Goal: Obtain resource: Download file/media

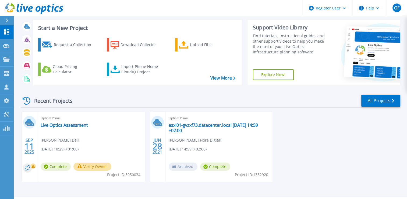
scroll to position [41, 0]
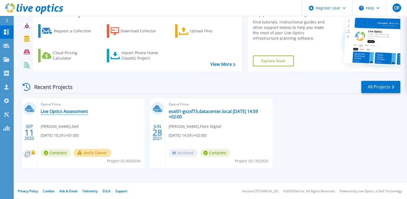
click at [57, 110] on link "Live Optics Assessment" at bounding box center [64, 110] width 47 height 5
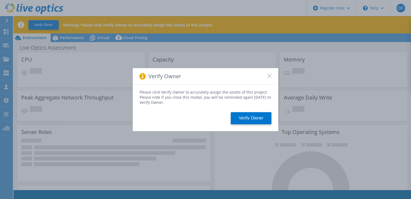
select select "USD"
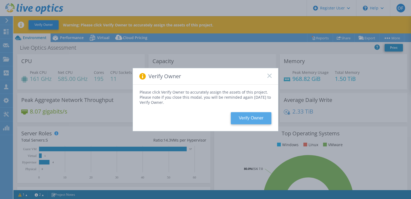
click at [249, 118] on button "Verify Owner" at bounding box center [251, 118] width 41 height 12
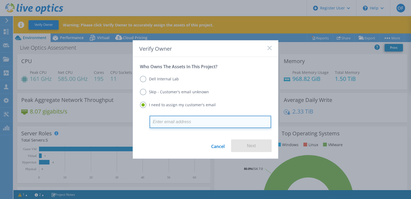
click at [174, 120] on input "email" at bounding box center [211, 121] width 122 height 12
paste input "Ovie.Eruteya@Suntrustng.com>;"
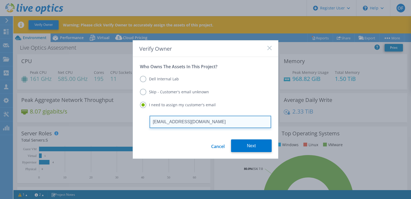
type input "[EMAIL_ADDRESS][DOMAIN_NAME]"
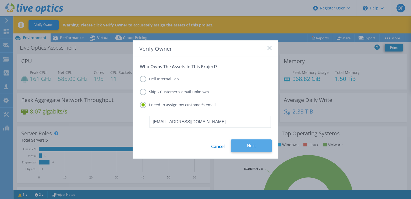
click at [244, 147] on button "Next" at bounding box center [251, 145] width 41 height 13
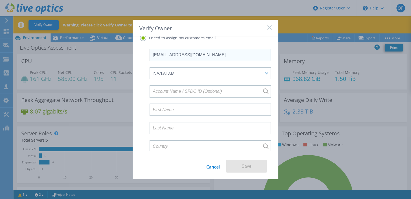
scroll to position [47, 0]
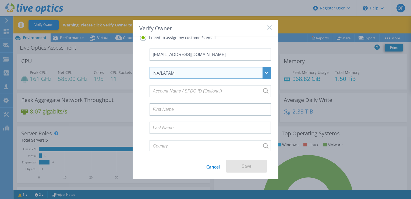
click at [192, 71] on div "NA/LATAM" at bounding box center [207, 73] width 108 height 6
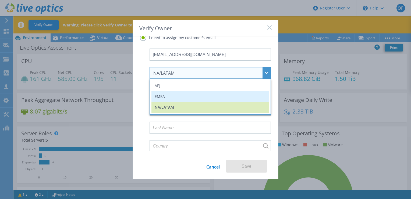
click at [186, 95] on li "EMEA" at bounding box center [211, 96] width 118 height 11
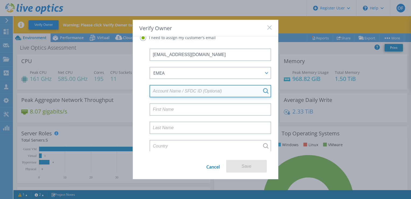
click at [197, 88] on input at bounding box center [211, 91] width 122 height 12
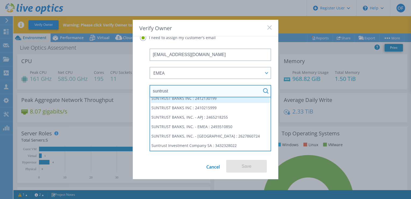
scroll to position [0, 0]
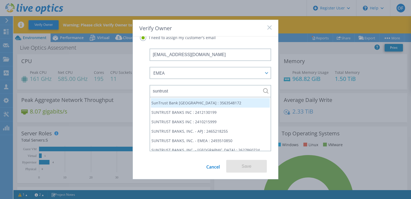
click at [214, 101] on li "SunTrust Bank [GEOGRAPHIC_DATA] : 3563548172" at bounding box center [210, 102] width 119 height 9
type input "SunTrust Bank [GEOGRAPHIC_DATA] : 3563548172"
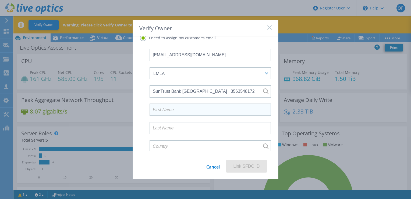
scroll to position [47, 0]
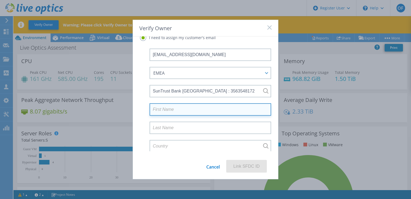
click at [185, 107] on input at bounding box center [211, 109] width 122 height 12
type input "Ovie"
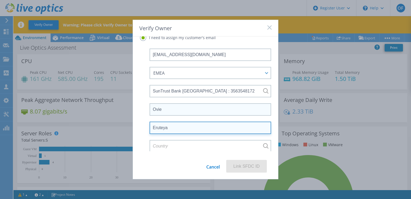
type input "Eruteya"
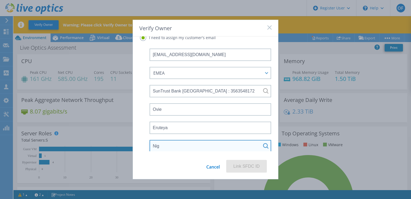
type input "Nigeria"
click at [266, 145] on input "Nigeria" at bounding box center [211, 146] width 122 height 12
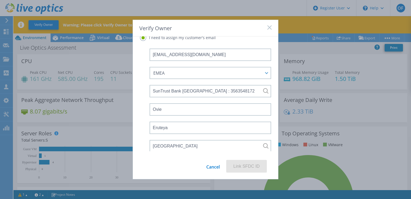
click at [178, 162] on div "Cancel Link SFDC ID" at bounding box center [205, 169] width 145 height 19
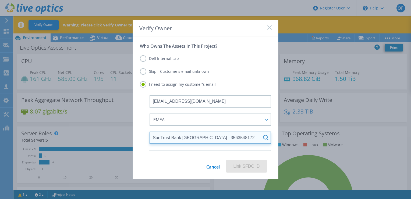
click at [261, 138] on div "SunTrust Bank [GEOGRAPHIC_DATA] : 3563548172" at bounding box center [211, 137] width 122 height 12
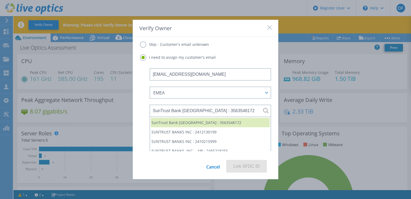
click at [190, 119] on li "SunTrust Bank [GEOGRAPHIC_DATA] : 3563548172" at bounding box center [210, 122] width 119 height 9
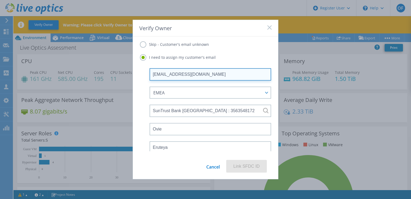
click at [226, 73] on input "[EMAIL_ADDRESS][DOMAIN_NAME]" at bounding box center [211, 74] width 122 height 12
drag, startPoint x: 182, startPoint y: 72, endPoint x: 179, endPoint y: 73, distance: 3.3
click at [182, 72] on input "[EMAIL_ADDRESS][DOMAIN_NAME]" at bounding box center [211, 74] width 122 height 12
click at [178, 73] on input "[EMAIL_ADDRESS][DOMAIN_NAME]" at bounding box center [211, 74] width 122 height 12
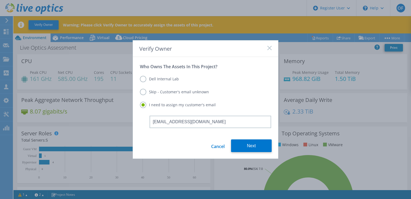
drag, startPoint x: 175, startPoint y: 124, endPoint x: 147, endPoint y: 123, distance: 28.3
click at [147, 123] on div "vie.Eruteya@Suntrustng.com" at bounding box center [205, 121] width 131 height 12
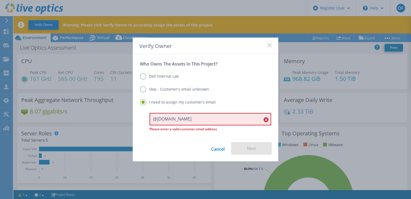
drag, startPoint x: 192, startPoint y: 119, endPoint x: 102, endPoint y: 116, distance: 90.2
click at [102, 116] on div "Verify Owner Who Owns The Assets In This Project? Dell Internal Lab Skip - Cust…" at bounding box center [205, 99] width 411 height 199
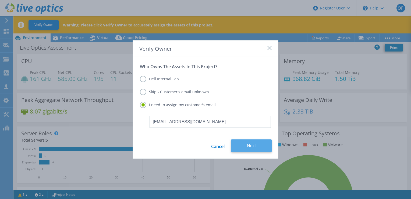
type input "[EMAIL_ADDRESS][DOMAIN_NAME]"
click at [244, 146] on button "Next" at bounding box center [251, 145] width 41 height 13
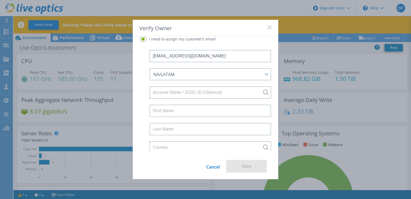
scroll to position [47, 0]
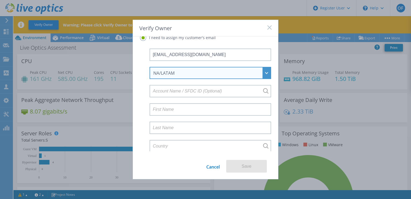
click at [207, 73] on div "NA/LATAM" at bounding box center [207, 73] width 108 height 6
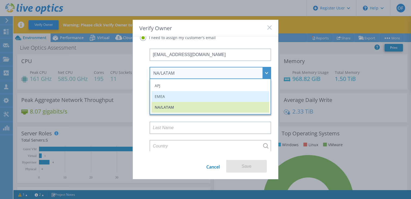
click at [205, 96] on li "EMEA" at bounding box center [211, 96] width 118 height 11
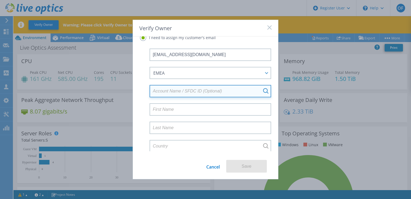
click at [204, 92] on input at bounding box center [211, 91] width 122 height 12
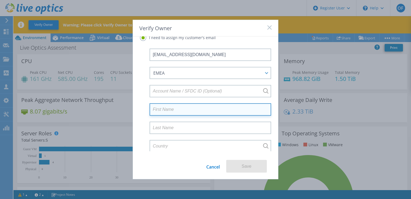
click at [226, 110] on input at bounding box center [211, 109] width 122 height 12
type input "Ovie"
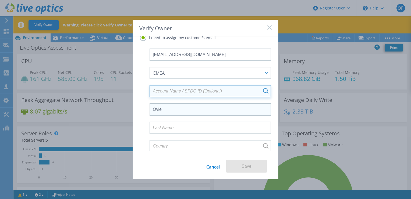
type input "SunTrust Bank [GEOGRAPHIC_DATA] : 3563548172"
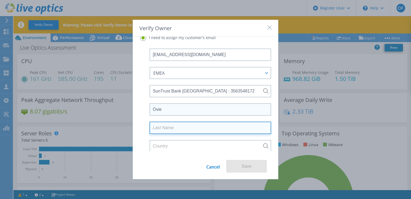
type input "Eruteya"
type input "Nigeria"
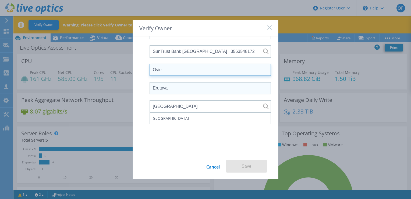
scroll to position [73, 0]
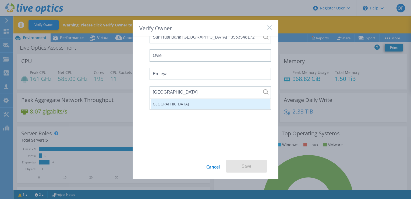
click at [228, 101] on li "Nigeria" at bounding box center [210, 103] width 119 height 9
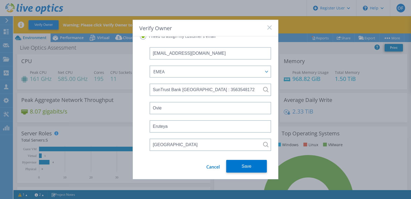
scroll to position [47, 0]
click at [245, 165] on button "Save" at bounding box center [246, 166] width 41 height 13
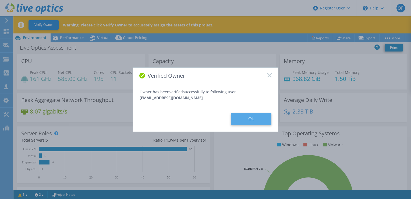
click at [246, 119] on button "Ok" at bounding box center [251, 119] width 41 height 12
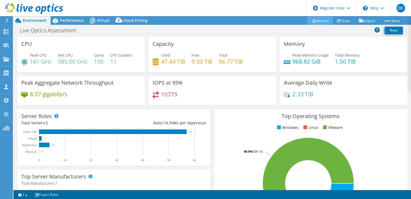
click at [323, 20] on link "Reports" at bounding box center [320, 20] width 26 height 8
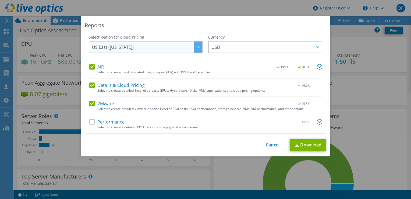
click at [126, 50] on span "US East ([US_STATE])" at bounding box center [147, 46] width 110 height 11
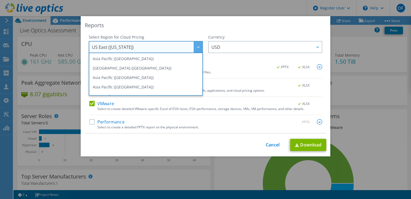
click at [173, 30] on div "Reports Select Region for Cloud Pricing Asia Pacific (Hong Kong) Asia Pacific (…" at bounding box center [206, 86] width 250 height 140
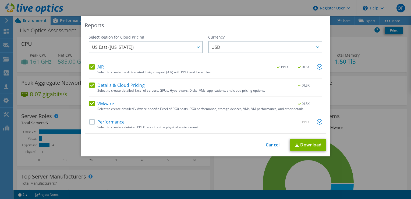
click at [120, 121] on label "Performance" at bounding box center [106, 121] width 35 height 5
click at [0, 0] on input "Performance" at bounding box center [0, 0] width 0 height 0
click at [268, 144] on link "Cancel" at bounding box center [273, 144] width 14 height 5
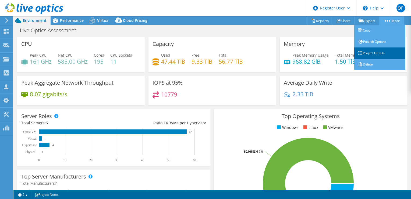
click at [368, 51] on link "Project Details" at bounding box center [379, 52] width 51 height 11
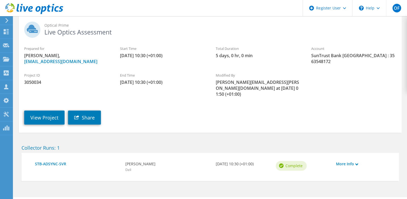
scroll to position [39, 0]
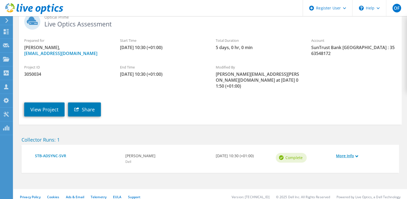
drag, startPoint x: 333, startPoint y: 148, endPoint x: 350, endPoint y: 148, distance: 17.0
click at [335, 150] on div "More Info" at bounding box center [363, 158] width 60 height 17
click at [354, 153] on link "More Info" at bounding box center [363, 156] width 55 height 6
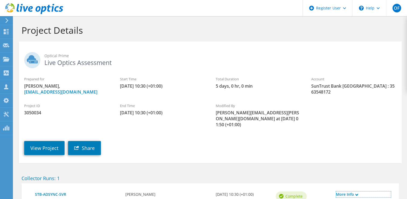
scroll to position [0, 0]
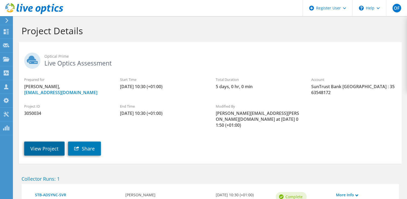
click at [47, 141] on link "View Project" at bounding box center [44, 148] width 40 height 14
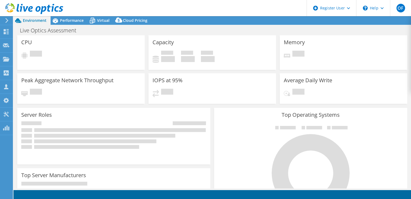
select select "USD"
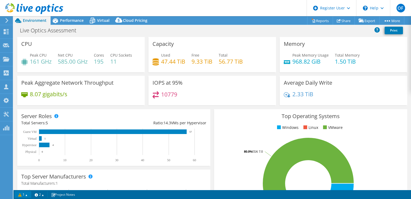
click at [24, 194] on link "1" at bounding box center [23, 194] width 17 height 7
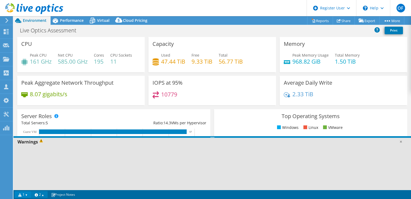
click at [44, 192] on link "2" at bounding box center [39, 194] width 17 height 7
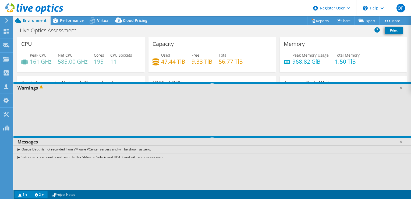
click at [18, 157] on div "Saturated core count is not recorded for VMware, Solaris and HP-UX and will be …" at bounding box center [212, 157] width 398 height 8
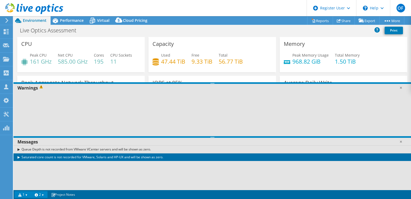
click at [18, 157] on div "Saturated core count is not recorded for VMware, Solaris and HP-UX and will be …" at bounding box center [212, 157] width 398 height 8
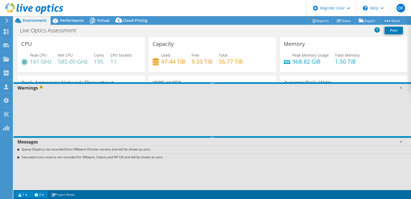
click at [39, 195] on link "2" at bounding box center [39, 194] width 17 height 7
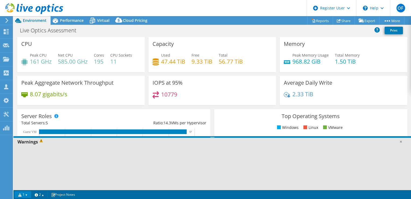
click at [23, 191] on link "1" at bounding box center [23, 194] width 17 height 7
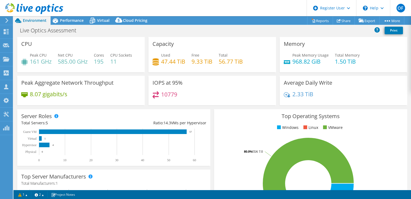
click at [23, 5] on icon at bounding box center [34, 8] width 58 height 11
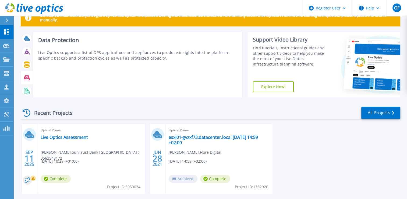
scroll to position [27, 0]
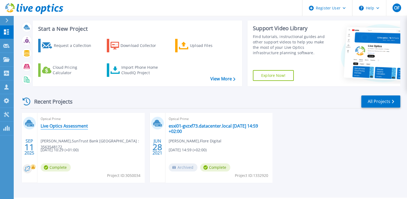
click at [61, 125] on link "Live Optics Assessment" at bounding box center [64, 125] width 47 height 5
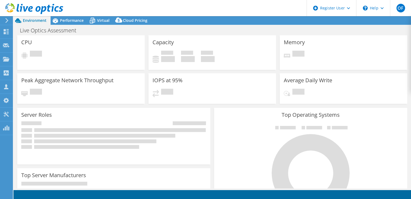
select select "USD"
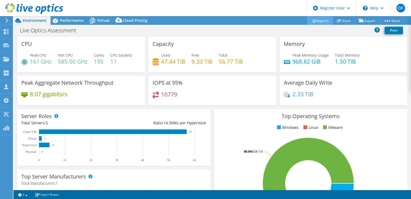
click at [318, 18] on link "Reports" at bounding box center [320, 20] width 26 height 8
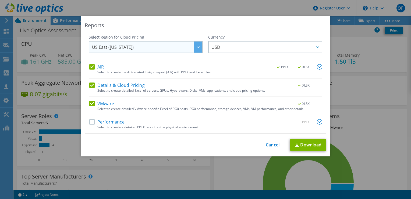
click at [144, 42] on span "US East ([US_STATE])" at bounding box center [147, 46] width 110 height 11
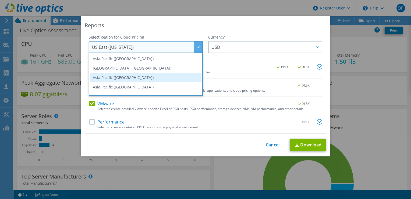
scroll to position [73, 0]
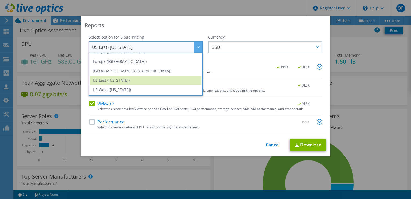
click at [119, 140] on div "This process may take a while, please wait... Cancel Download" at bounding box center [206, 145] width 242 height 12
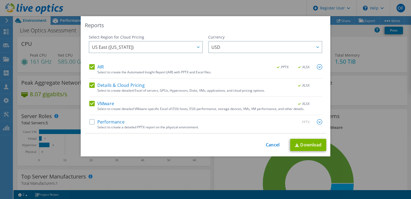
click at [111, 119] on label "Performance" at bounding box center [106, 121] width 35 height 5
click at [0, 0] on input "Performance" at bounding box center [0, 0] width 0 height 0
click at [318, 66] on img at bounding box center [319, 66] width 5 height 5
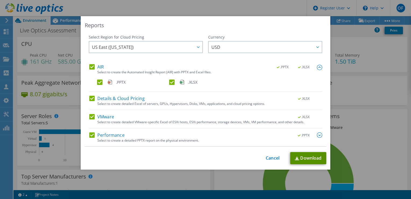
click at [306, 156] on link "Download" at bounding box center [308, 158] width 36 height 12
click at [276, 159] on link "Cancel" at bounding box center [273, 157] width 14 height 5
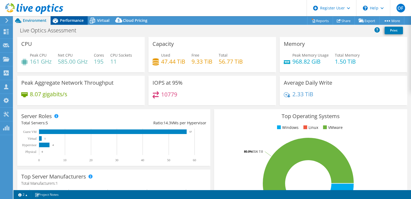
click at [73, 20] on span "Performance" at bounding box center [72, 20] width 24 height 5
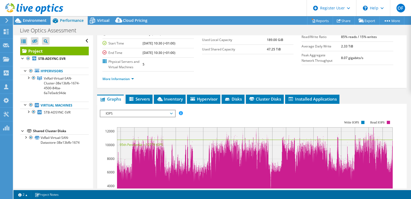
scroll to position [54, 0]
click at [136, 94] on li "Servers" at bounding box center [139, 98] width 27 height 9
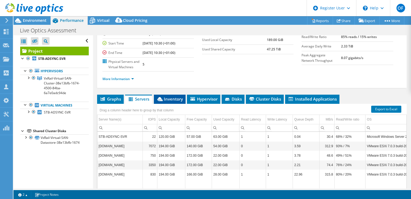
click at [178, 96] on span "Inventory" at bounding box center [170, 98] width 26 height 5
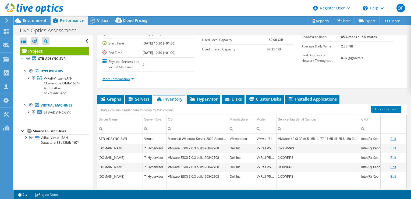
click at [109, 76] on link "More Information" at bounding box center [118, 78] width 31 height 5
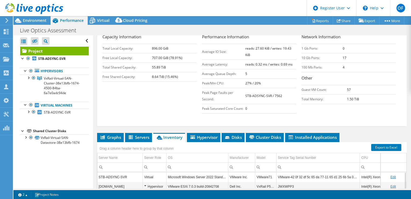
scroll to position [0, 0]
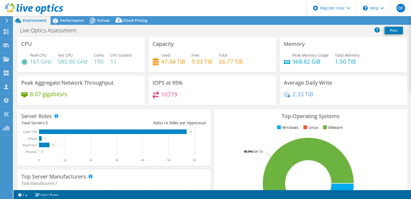
select select "USD"
click at [316, 21] on link "Reports" at bounding box center [320, 20] width 26 height 8
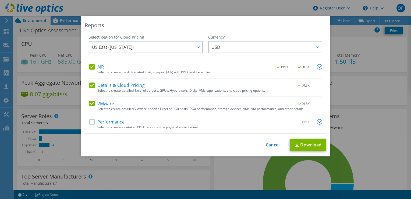
click at [271, 146] on link "Cancel" at bounding box center [273, 144] width 14 height 5
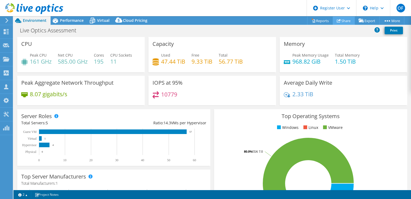
click at [346, 22] on link "Share" at bounding box center [344, 20] width 22 height 8
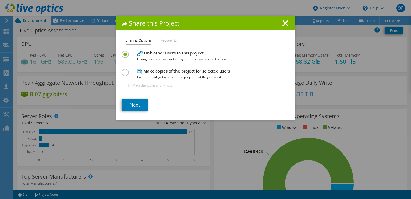
click at [170, 40] on li "Recipients" at bounding box center [168, 40] width 16 height 7
click at [130, 101] on link "Next" at bounding box center [135, 105] width 26 height 12
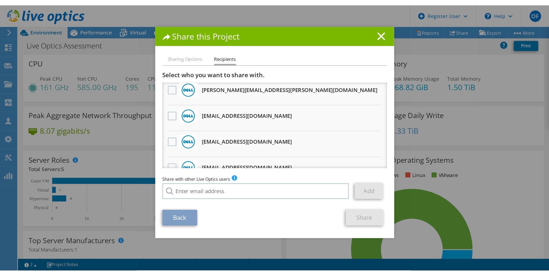
scroll to position [81, 0]
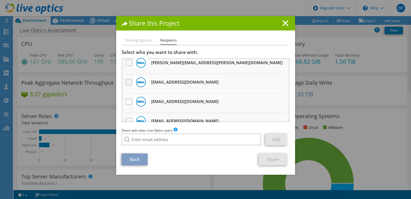
click at [127, 82] on label at bounding box center [130, 82] width 8 height 6
click at [0, 0] on input "checkbox" at bounding box center [0, 0] width 0 height 0
click at [284, 23] on line at bounding box center [285, 22] width 5 height 5
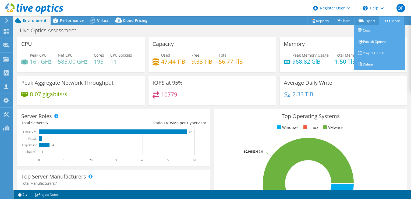
click at [389, 21] on link "More" at bounding box center [391, 20] width 25 height 8
click at [381, 44] on link "Publish Options" at bounding box center [379, 41] width 51 height 11
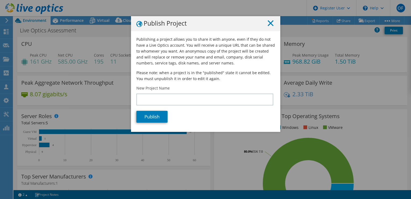
click at [268, 25] on icon at bounding box center [271, 23] width 6 height 6
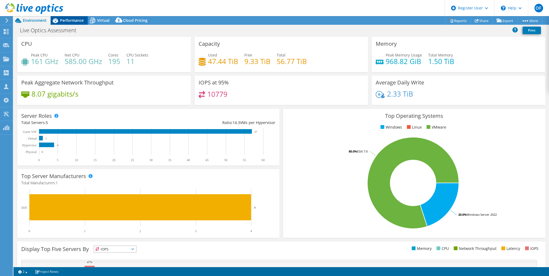
click at [72, 23] on div "Performance" at bounding box center [69, 20] width 37 height 9
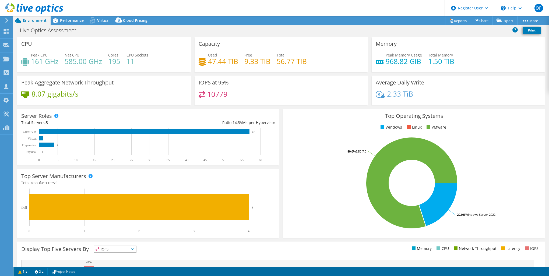
select select "USD"
